Goal: Transaction & Acquisition: Purchase product/service

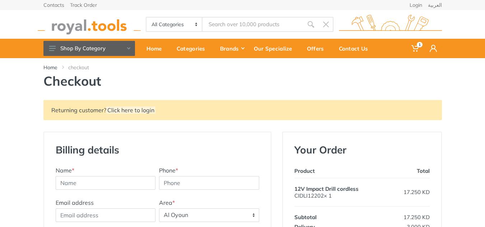
select select "109"
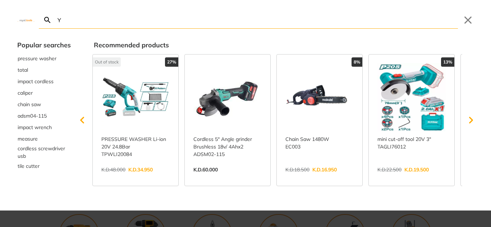
type input "Y"
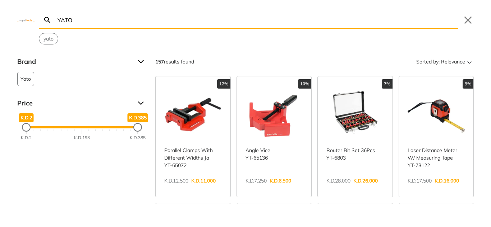
type input "YATO"
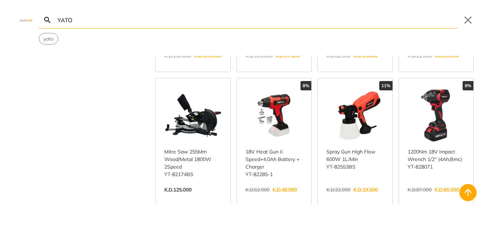
scroll to position [395, 0]
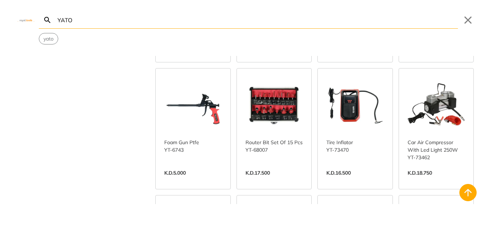
scroll to position [1042, 0]
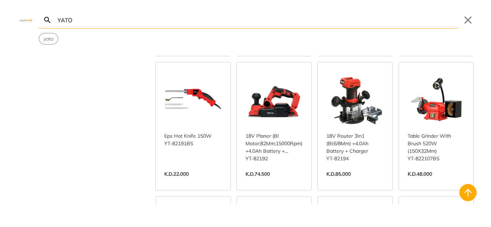
scroll to position [1688, 0]
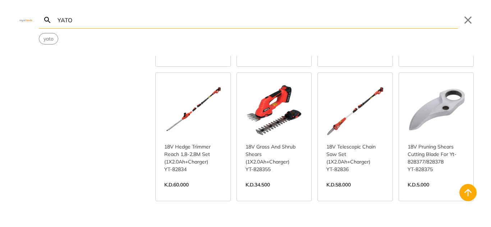
scroll to position [2335, 0]
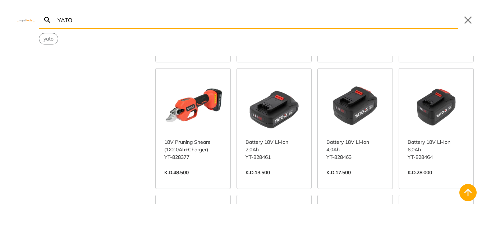
scroll to position [2478, 0]
